Goal: Entertainment & Leisure: Consume media (video, audio)

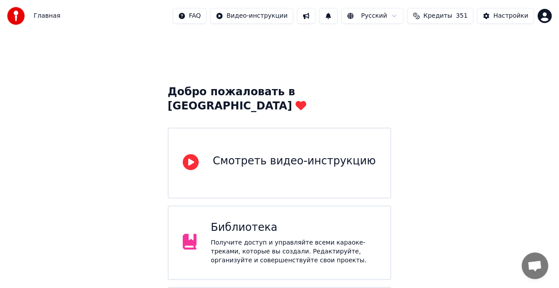
click at [276, 221] on div "Библиотека" at bounding box center [294, 228] width 166 height 14
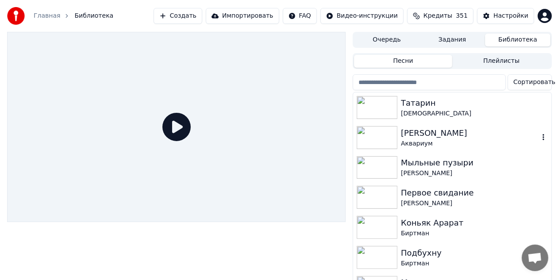
click at [418, 133] on div "[PERSON_NAME]" at bounding box center [470, 133] width 138 height 12
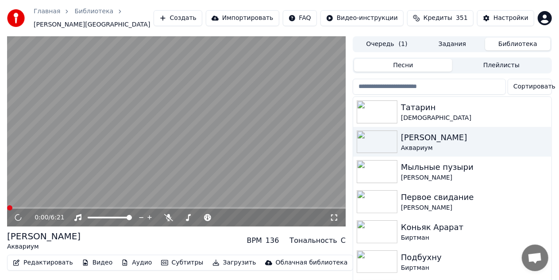
click at [333, 218] on icon at bounding box center [334, 217] width 9 height 7
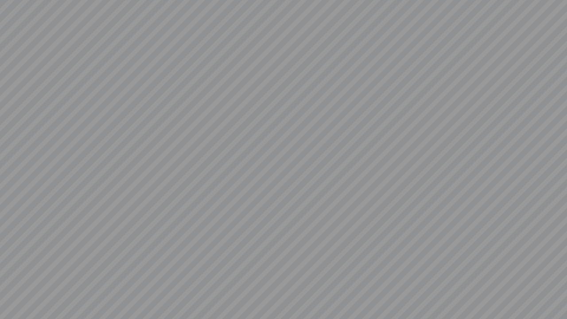
click at [333, 228] on video at bounding box center [283, 159] width 567 height 319
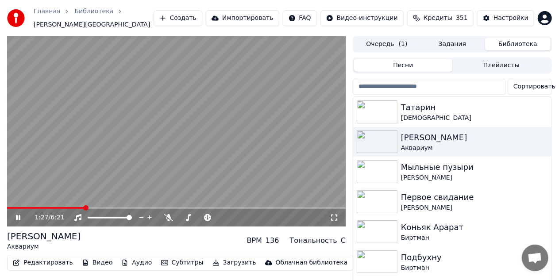
click at [175, 144] on video at bounding box center [176, 131] width 339 height 190
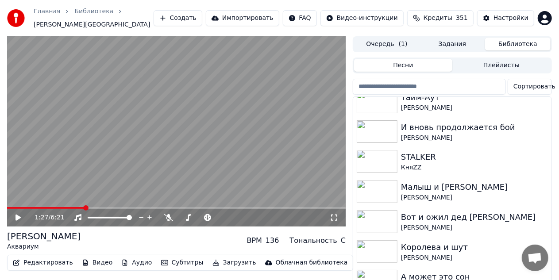
scroll to position [354, 0]
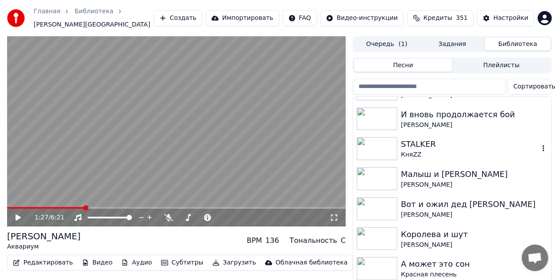
click at [419, 151] on div "КняZZ" at bounding box center [470, 155] width 138 height 9
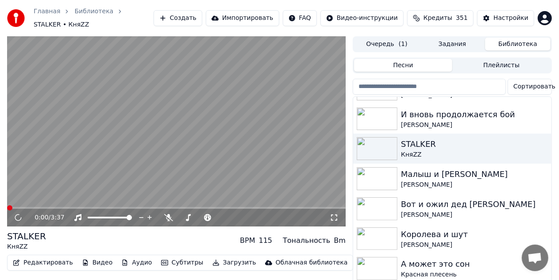
click at [330, 217] on div "0:00 / 3:37" at bounding box center [182, 217] width 295 height 9
click at [338, 214] on icon at bounding box center [334, 217] width 9 height 7
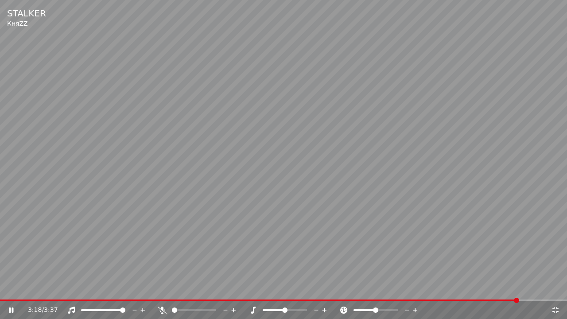
click at [408, 75] on video at bounding box center [283, 159] width 567 height 319
